Goal: Information Seeking & Learning: Find specific fact

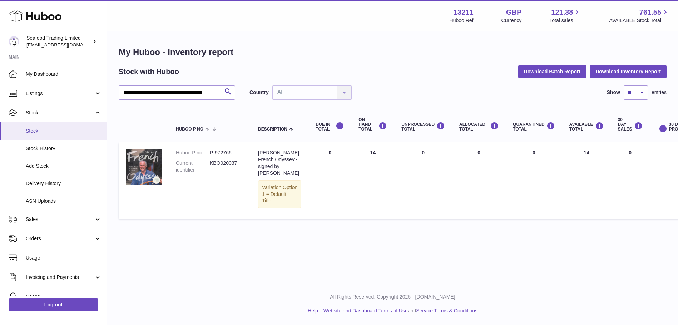
click at [38, 127] on link "Stock" at bounding box center [53, 131] width 107 height 18
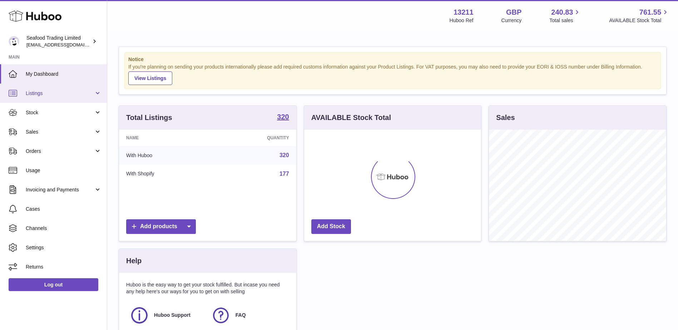
scroll to position [111, 177]
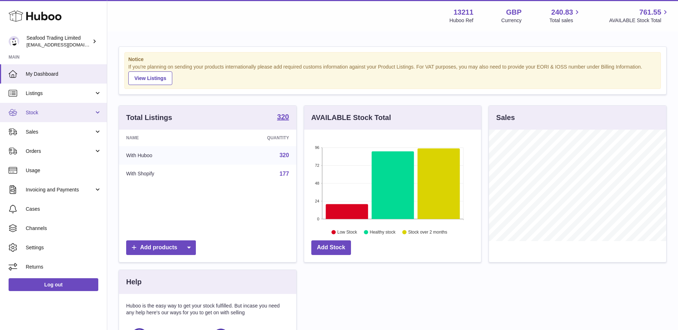
click at [48, 114] on span "Stock" at bounding box center [60, 112] width 68 height 7
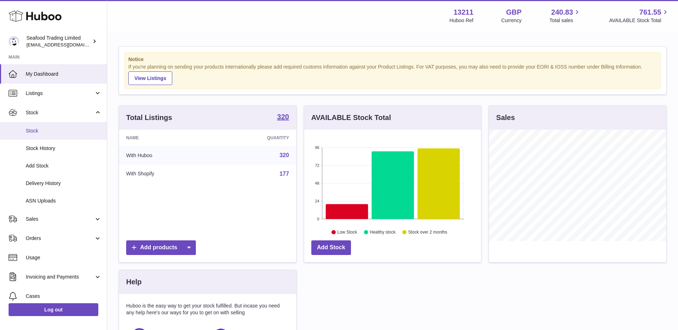
click at [39, 130] on span "Stock" at bounding box center [64, 131] width 76 height 7
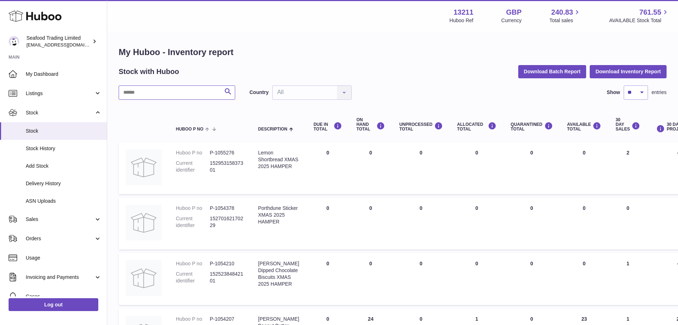
click at [152, 88] on input "text" at bounding box center [177, 92] width 116 height 14
paste input "**********"
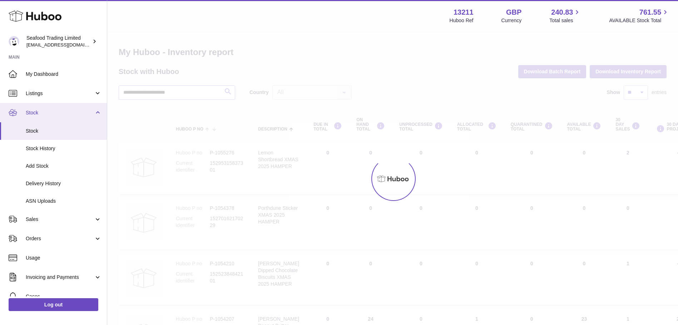
type input "**********"
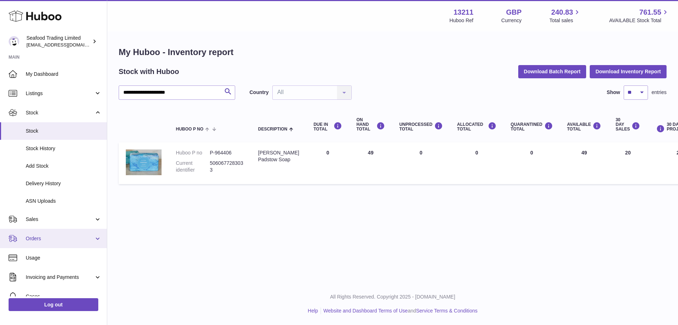
click at [46, 238] on span "Orders" at bounding box center [60, 238] width 68 height 7
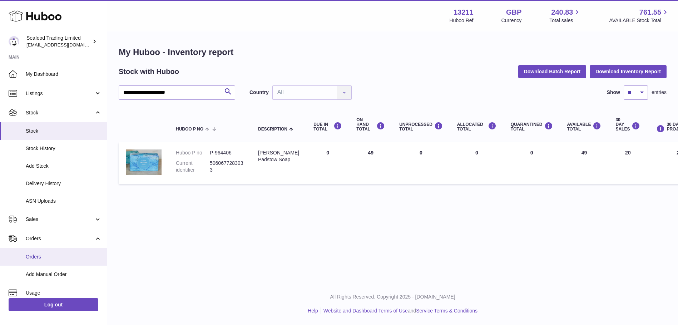
click at [35, 253] on span "Orders" at bounding box center [64, 256] width 76 height 7
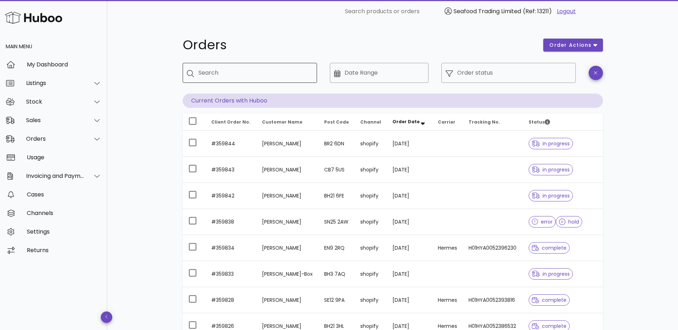
click at [232, 75] on input "Search" at bounding box center [254, 72] width 113 height 11
paste input "******"
click at [232, 75] on input "******" at bounding box center [250, 72] width 104 height 11
type input "******"
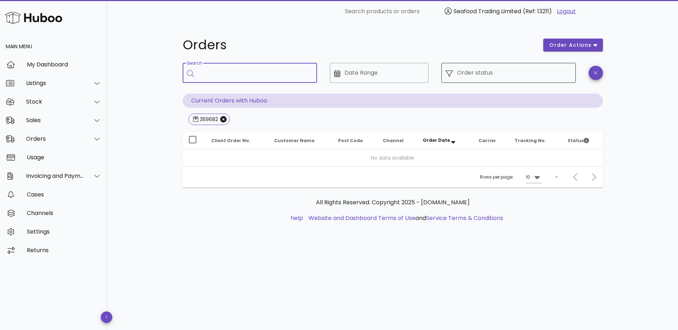
click at [528, 70] on input "Order status" at bounding box center [514, 72] width 114 height 11
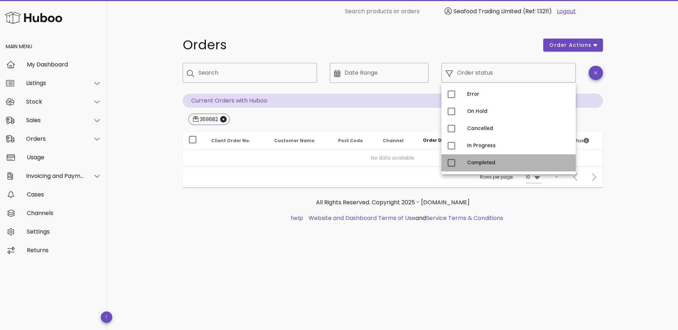
click at [488, 160] on div "Completed" at bounding box center [518, 162] width 103 height 11
type input "**********"
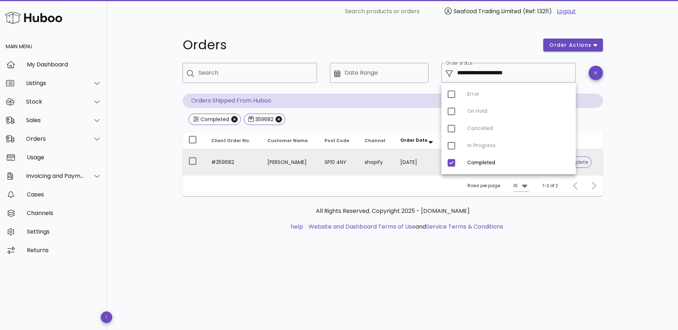
click at [224, 155] on td "#359682" at bounding box center [233, 162] width 56 height 26
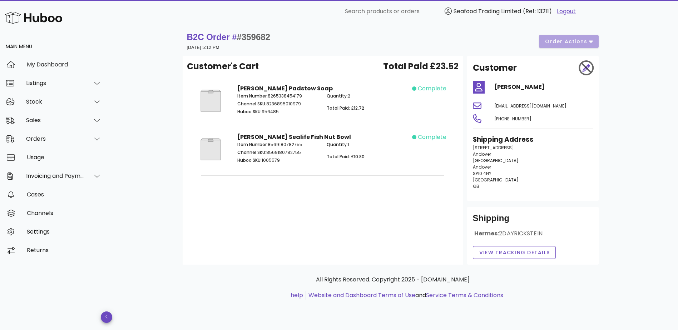
drag, startPoint x: 282, startPoint y: 112, endPoint x: 263, endPoint y: 112, distance: 18.9
click at [263, 112] on p "Huboo SKU: 956485" at bounding box center [277, 112] width 81 height 6
copy p "956485"
drag, startPoint x: 303, startPoint y: 102, endPoint x: 266, endPoint y: 102, distance: 36.4
click at [266, 102] on p "Channel SKU: 8236895010979" at bounding box center [277, 104] width 81 height 6
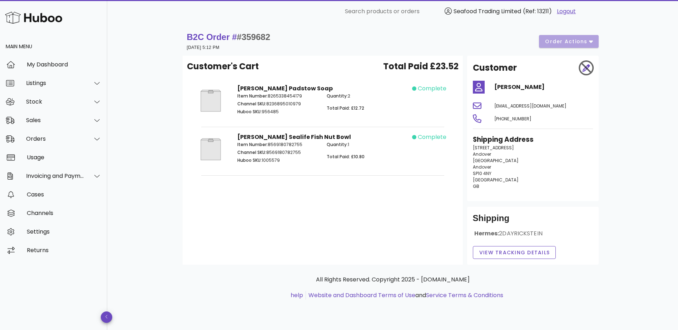
copy p "8236895010979"
drag, startPoint x: 308, startPoint y: 87, endPoint x: 234, endPoint y: 87, distance: 73.6
click at [234, 87] on div "Jill Stein Padstow Soap Item Number: 8265338454179 Channel SKU: 8236895010979 H…" at bounding box center [322, 102] width 179 height 44
copy strong "[PERSON_NAME] Padstow Soap"
click at [304, 94] on p "Item Number: 8265338454179" at bounding box center [277, 96] width 81 height 6
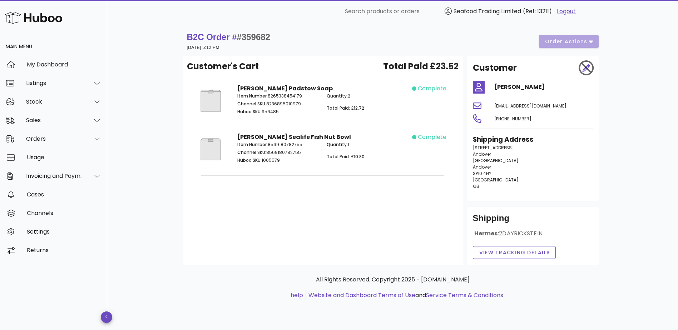
drag, startPoint x: 302, startPoint y: 95, endPoint x: 269, endPoint y: 94, distance: 33.6
click at [269, 94] on p "Item Number: 8265338454179" at bounding box center [277, 96] width 81 height 6
copy p "8265338454179"
click at [271, 111] on p "Huboo SKU: 956485" at bounding box center [277, 112] width 81 height 6
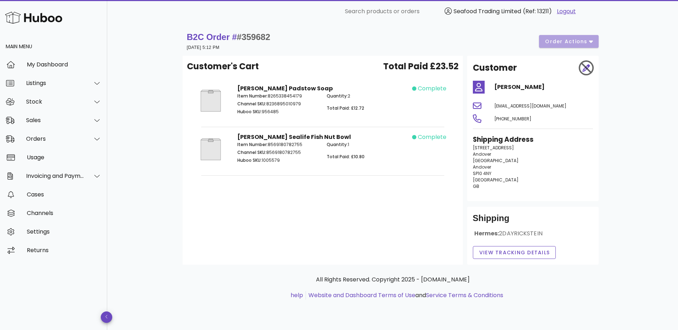
copy p "956485"
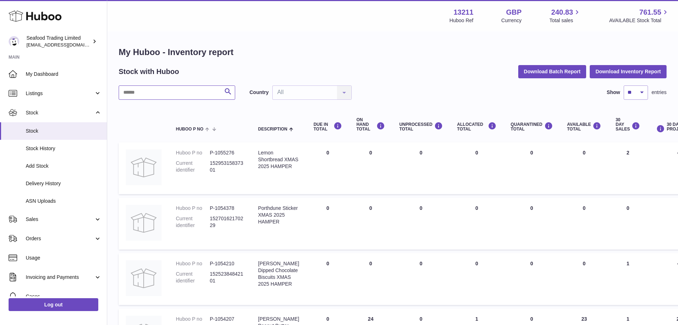
click at [184, 91] on input "text" at bounding box center [177, 92] width 116 height 14
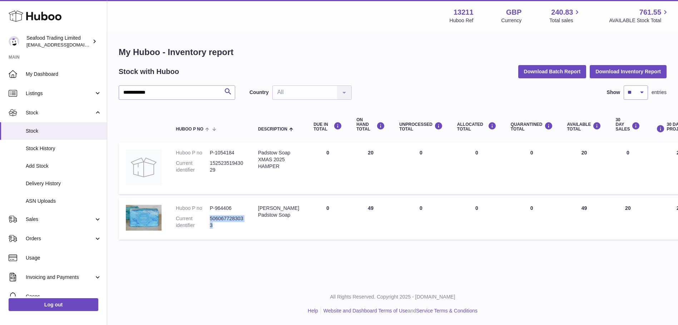
drag, startPoint x: 214, startPoint y: 224, endPoint x: 210, endPoint y: 219, distance: 6.4
click at [210, 219] on dd "5060677283033" at bounding box center [227, 222] width 34 height 14
click at [271, 223] on td "Description [PERSON_NAME] Soap" at bounding box center [278, 219] width 55 height 42
click at [225, 208] on dd "P-964406" at bounding box center [227, 208] width 34 height 7
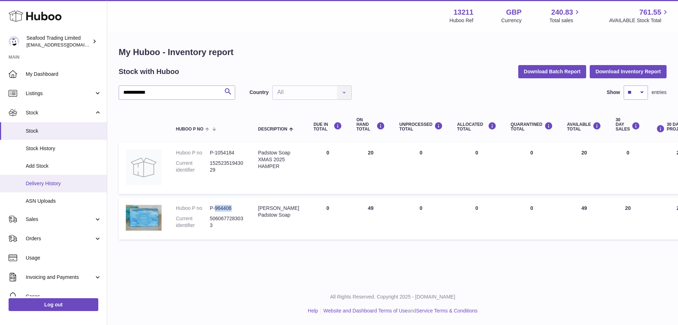
copy dd "964406"
drag, startPoint x: 160, startPoint y: 95, endPoint x: 110, endPoint y: 96, distance: 49.7
click at [110, 96] on div "**********" at bounding box center [392, 144] width 570 height 225
paste input "*"
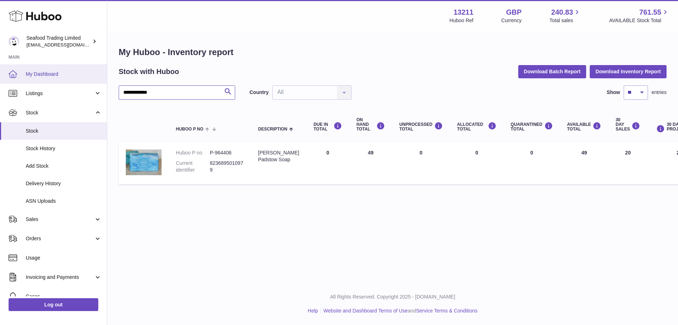
type input "**********"
drag, startPoint x: 292, startPoint y: 160, endPoint x: 258, endPoint y: 152, distance: 34.8
click at [258, 152] on div "[PERSON_NAME] Padstow Soap" at bounding box center [278, 156] width 41 height 14
click at [214, 168] on dd "8236895010979" at bounding box center [227, 167] width 34 height 14
drag, startPoint x: 212, startPoint y: 168, endPoint x: 210, endPoint y: 163, distance: 4.8
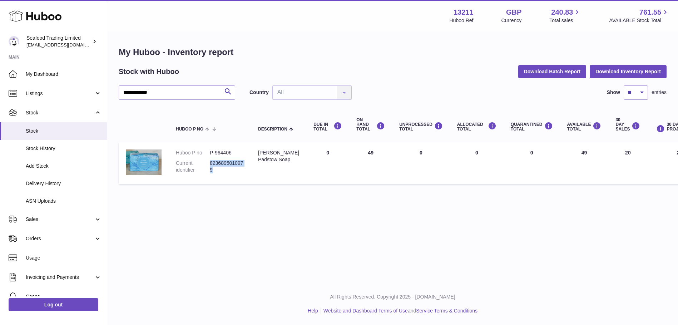
click at [210, 163] on dd "8236895010979" at bounding box center [227, 167] width 34 height 14
copy dd "8236895010979"
